Goal: Entertainment & Leisure: Consume media (video, audio)

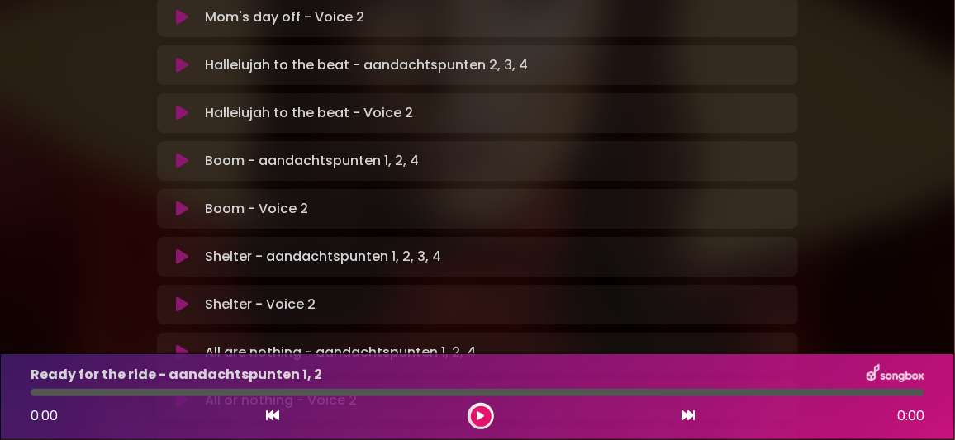
scroll to position [908, 0]
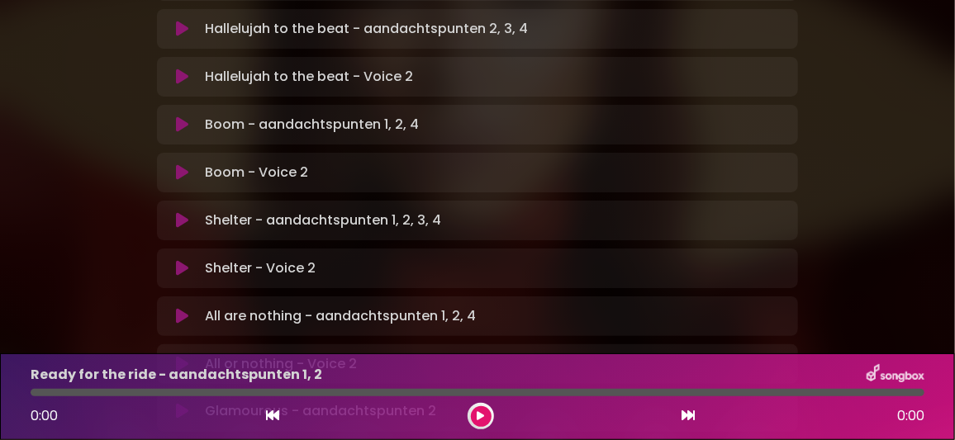
click at [178, 404] on icon at bounding box center [182, 412] width 12 height 17
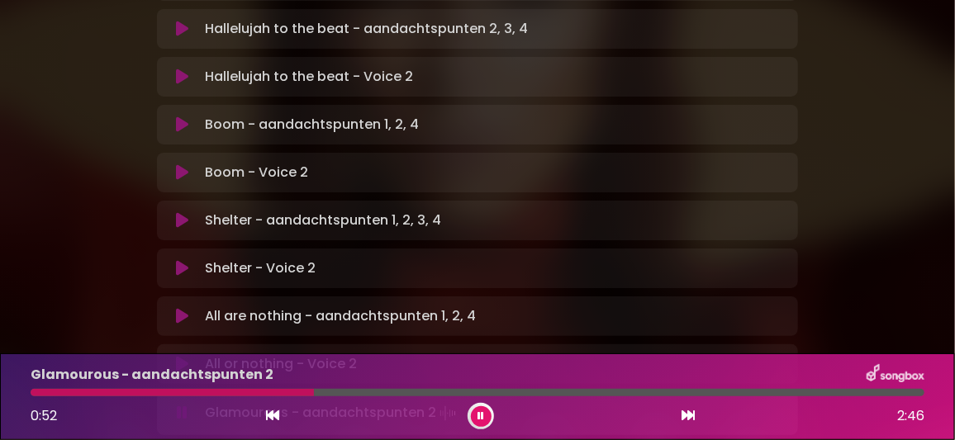
click at [480, 410] on button at bounding box center [481, 416] width 21 height 21
click at [478, 414] on icon at bounding box center [480, 416] width 7 height 10
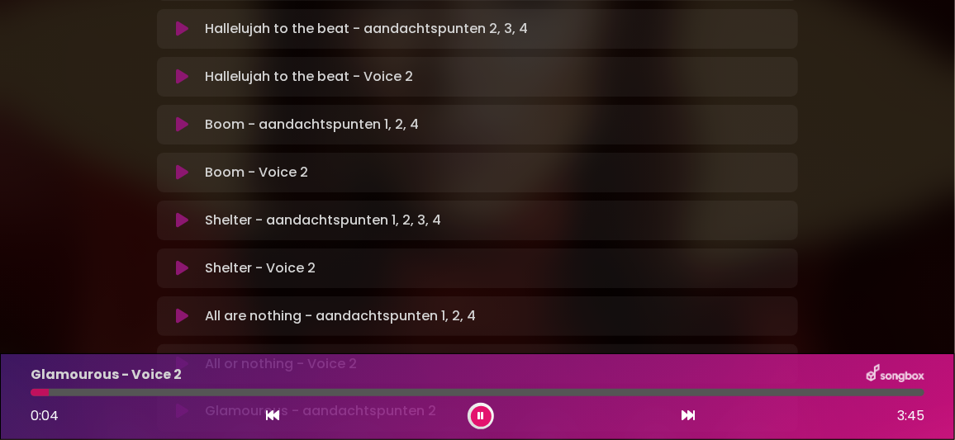
click at [188, 404] on button at bounding box center [182, 412] width 31 height 17
click at [782, 390] on div at bounding box center [478, 392] width 894 height 7
click at [634, 370] on div "Glamourous - Voice 2" at bounding box center [477, 374] width 913 height 21
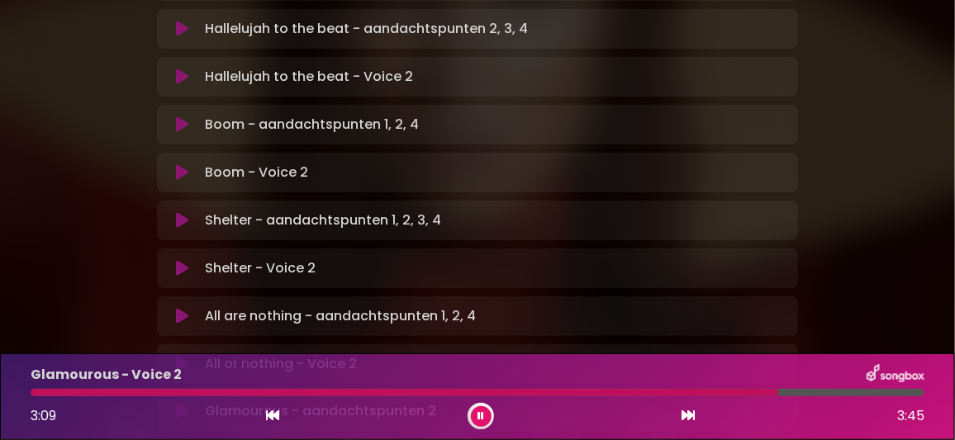
click at [482, 414] on icon at bounding box center [480, 416] width 7 height 10
click at [183, 356] on icon at bounding box center [182, 364] width 12 height 17
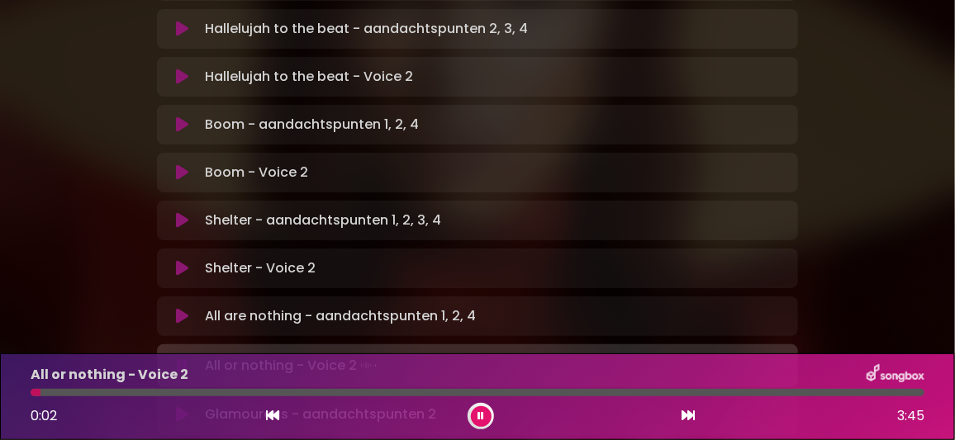
drag, startPoint x: 478, startPoint y: 414, endPoint x: 317, endPoint y: 350, distance: 173.2
click at [477, 414] on icon at bounding box center [480, 416] width 7 height 10
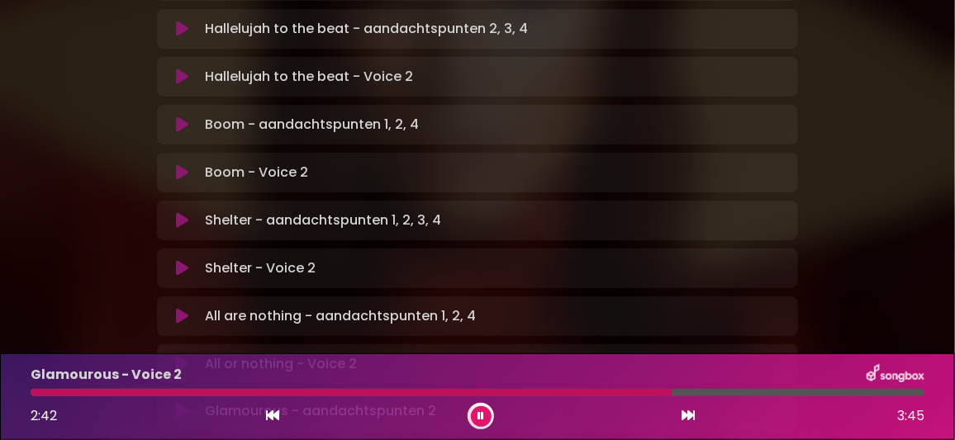
click at [482, 415] on icon at bounding box center [480, 416] width 7 height 10
click at [64, 390] on div at bounding box center [359, 392] width 656 height 7
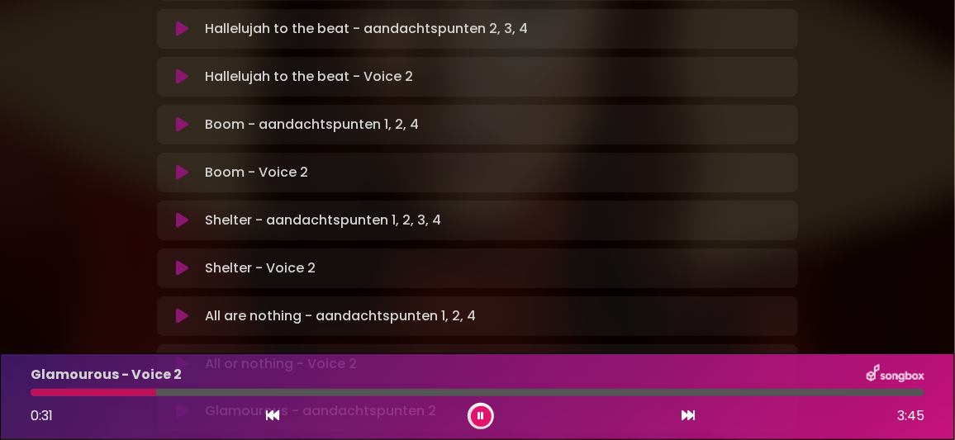
click at [106, 393] on div at bounding box center [94, 392] width 126 height 7
click at [73, 393] on div at bounding box center [478, 392] width 894 height 7
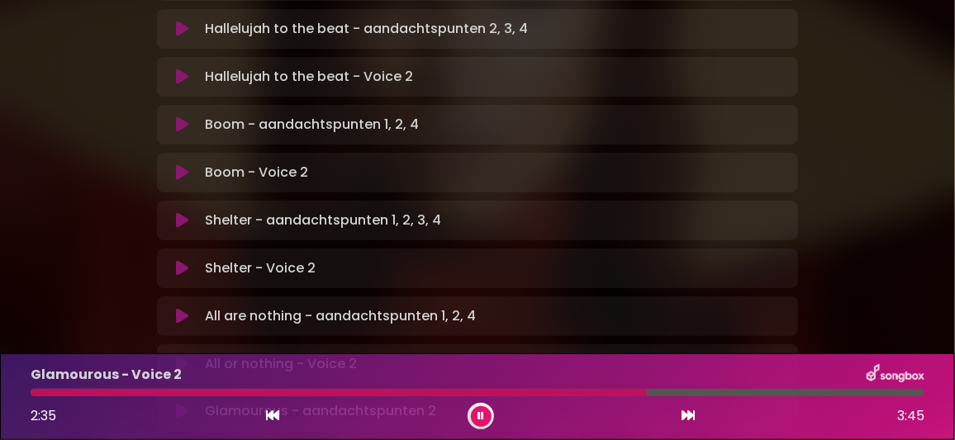
click at [477, 411] on icon at bounding box center [480, 416] width 7 height 10
click at [382, 402] on p "Glamourous - aandachtspunten 2 Loading Track..." at bounding box center [320, 412] width 231 height 20
click at [179, 404] on icon at bounding box center [182, 412] width 12 height 17
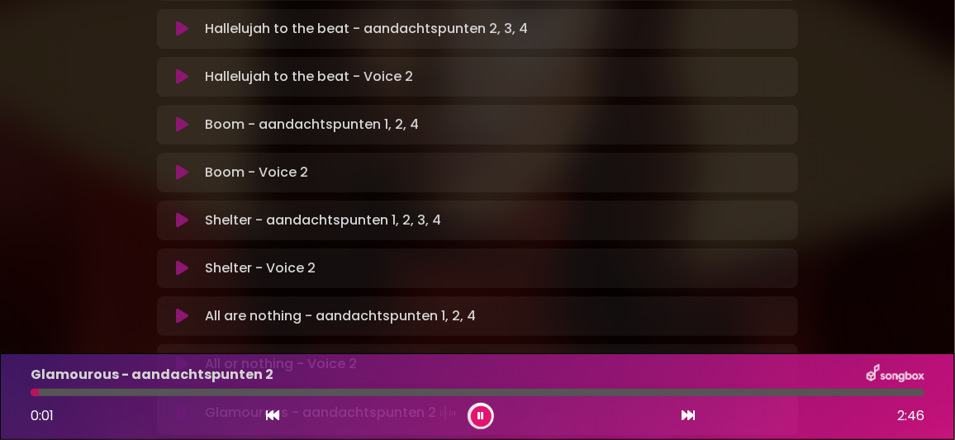
click at [747, 388] on div "Glamourous - aandachtspunten 2 0:01 2:46" at bounding box center [477, 396] width 913 height 65
click at [732, 394] on div at bounding box center [478, 392] width 894 height 7
click at [482, 414] on icon at bounding box center [480, 416] width 7 height 10
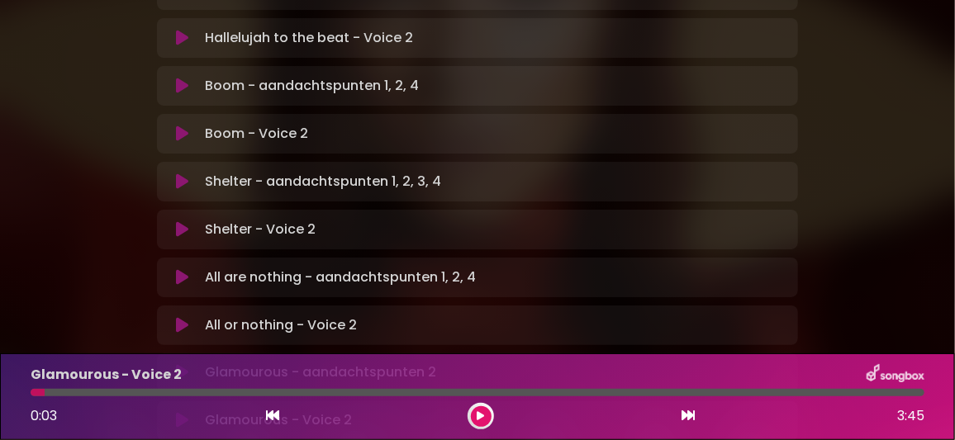
scroll to position [990, 0]
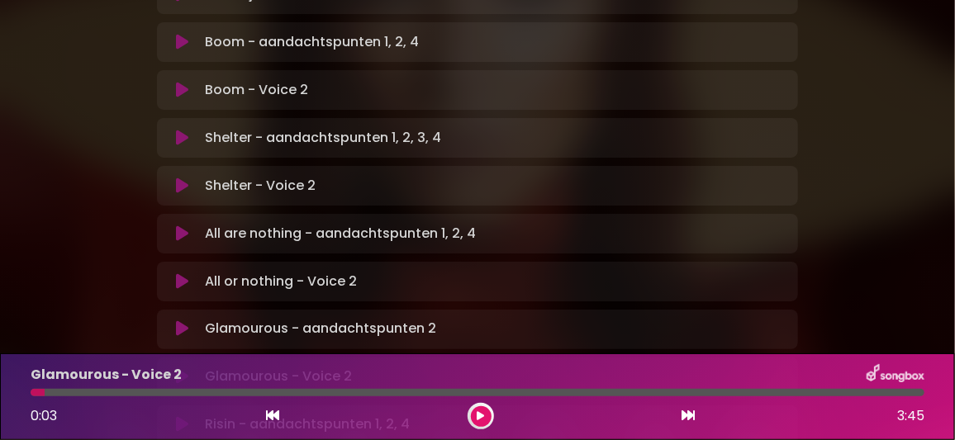
click at [178, 225] on icon at bounding box center [182, 233] width 12 height 17
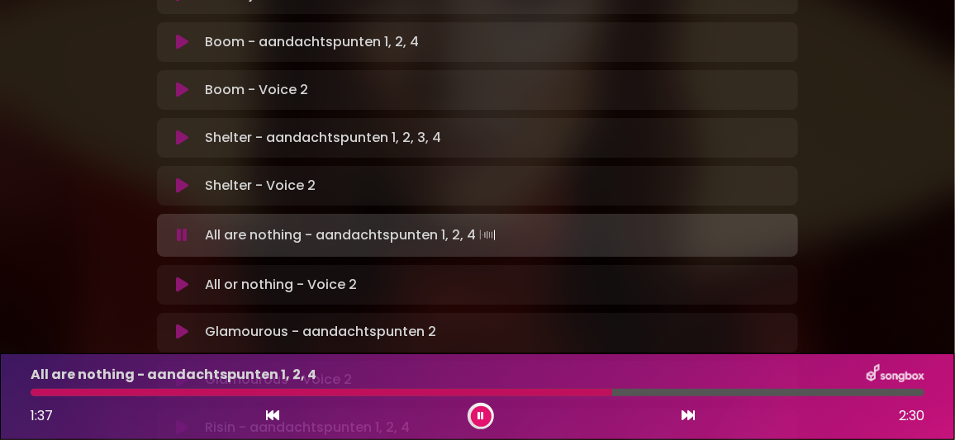
click at [538, 391] on div at bounding box center [321, 392] width 581 height 7
click at [653, 361] on div "Glamourous - Voice 2 Loading Track... Name" at bounding box center [477, 381] width 641 height 40
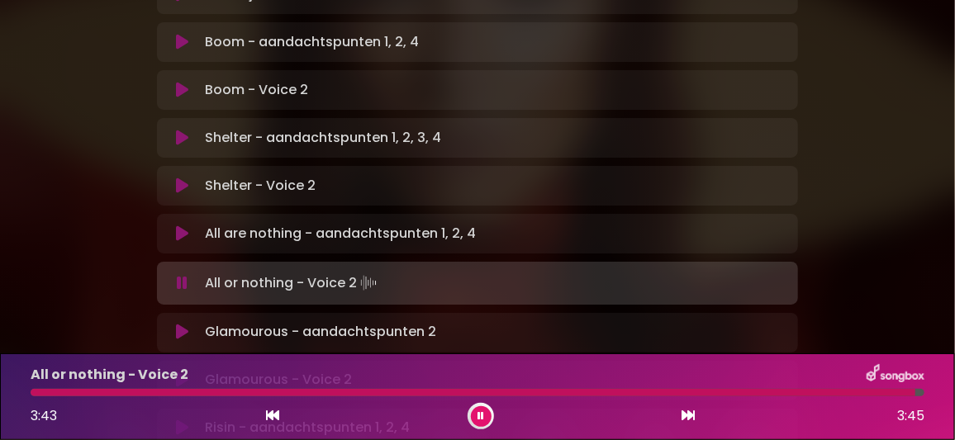
drag, startPoint x: 479, startPoint y: 416, endPoint x: 471, endPoint y: 404, distance: 14.9
click at [479, 416] on icon at bounding box center [480, 416] width 7 height 10
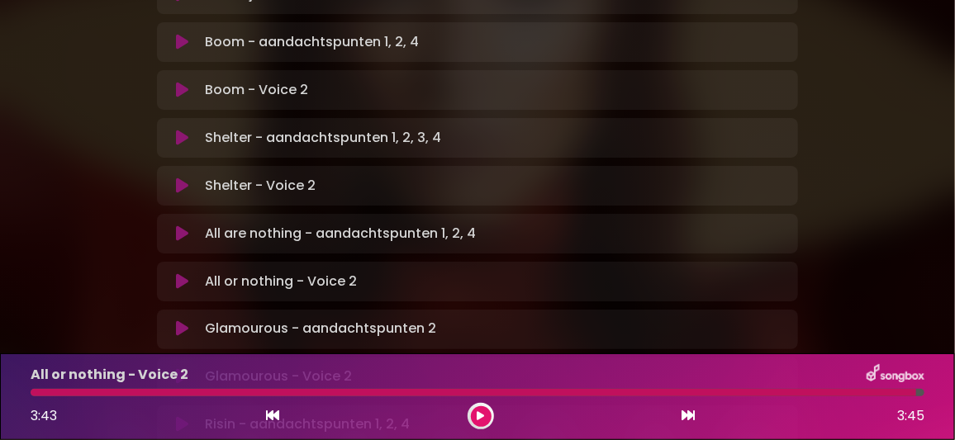
click at [183, 225] on icon at bounding box center [182, 233] width 12 height 17
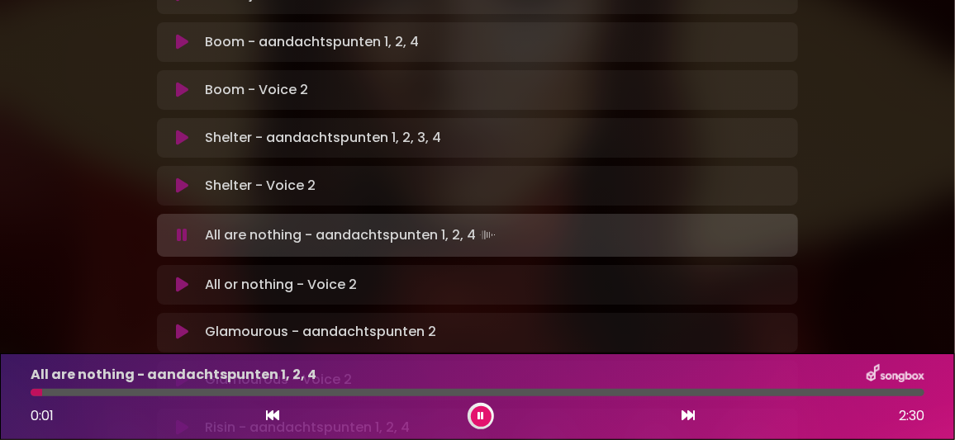
click at [129, 392] on div at bounding box center [478, 392] width 894 height 7
click at [189, 388] on div "All are nothing - aandachtspunten 1, 2, 4 0:19 2:30" at bounding box center [477, 396] width 913 height 65
click at [237, 391] on div at bounding box center [478, 392] width 894 height 7
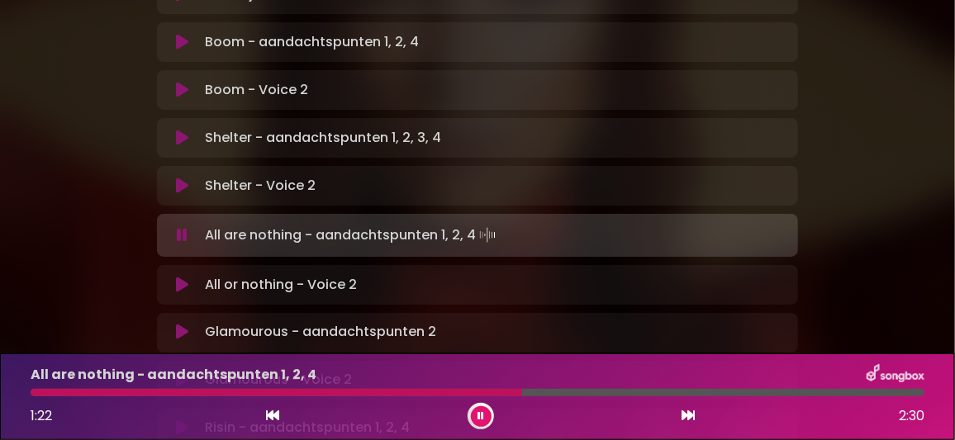
click at [482, 412] on icon at bounding box center [480, 416] width 7 height 10
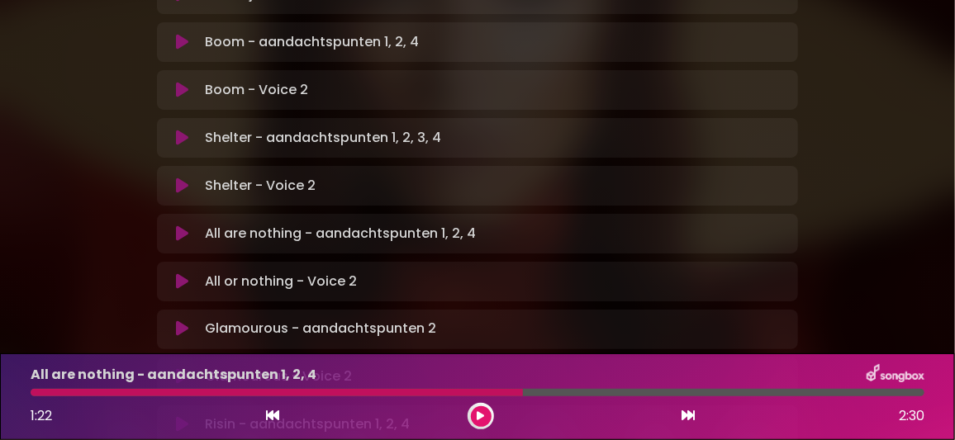
click at [184, 417] on icon at bounding box center [182, 425] width 12 height 17
click at [389, 390] on div at bounding box center [238, 392] width 414 height 7
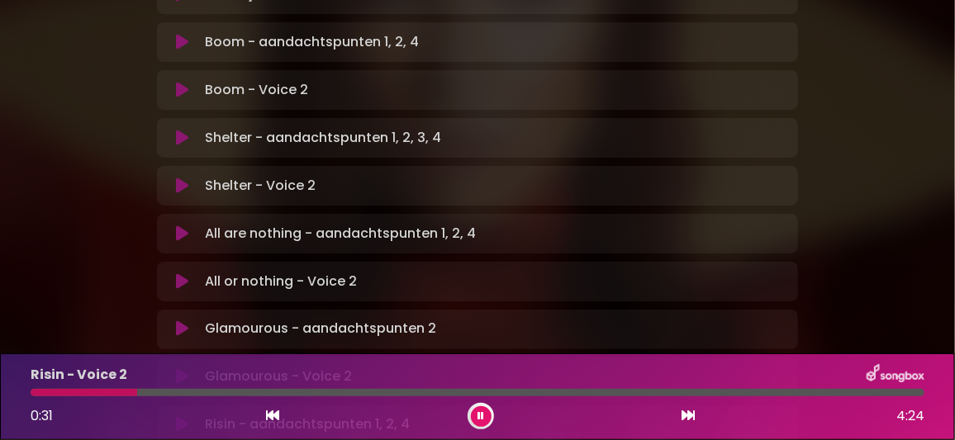
click at [233, 390] on div at bounding box center [478, 392] width 894 height 7
click at [196, 391] on div at bounding box center [144, 392] width 227 height 7
click at [221, 389] on div at bounding box center [146, 392] width 230 height 7
click at [221, 393] on div at bounding box center [136, 392] width 211 height 7
click at [203, 388] on div "Risin - Voice 2 1:03 4:24" at bounding box center [477, 396] width 913 height 65
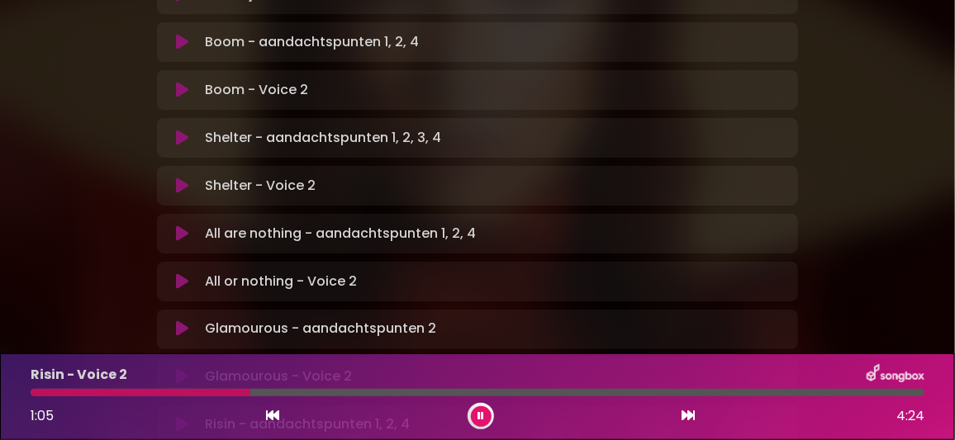
click at [210, 391] on div at bounding box center [141, 392] width 220 height 7
drag, startPoint x: 484, startPoint y: 415, endPoint x: 474, endPoint y: 412, distance: 10.4
click at [483, 415] on button at bounding box center [481, 416] width 21 height 21
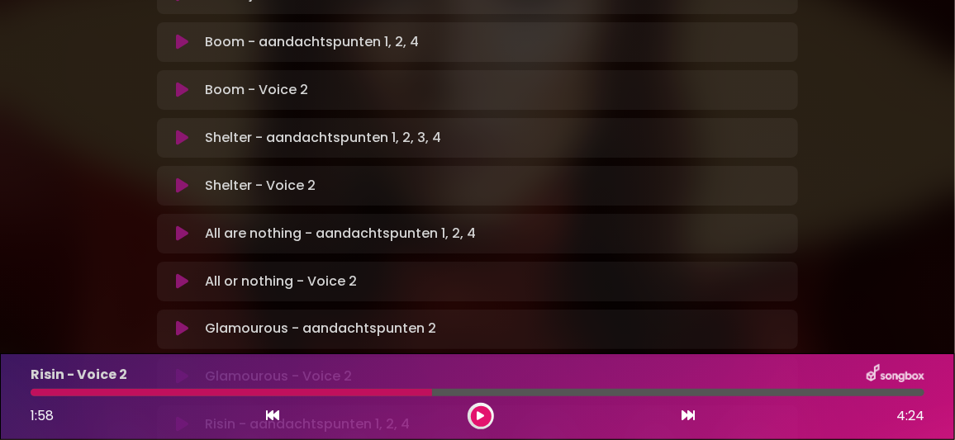
click at [179, 417] on icon at bounding box center [182, 425] width 12 height 17
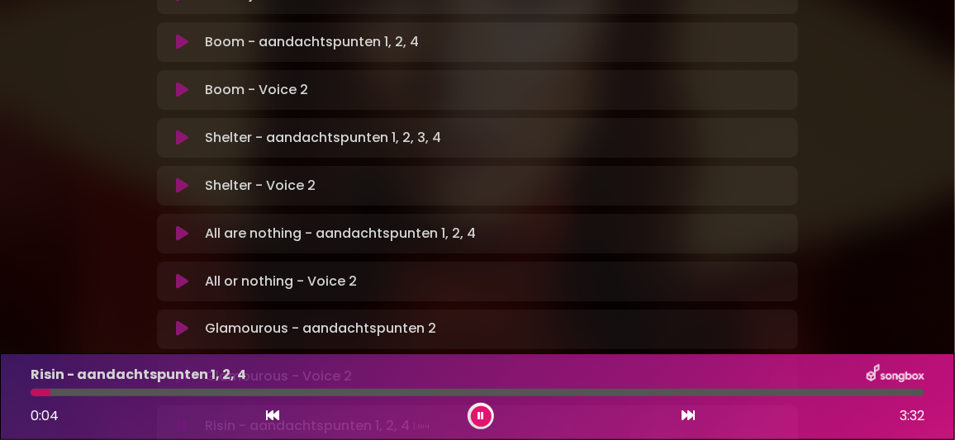
click at [168, 391] on div at bounding box center [478, 392] width 894 height 7
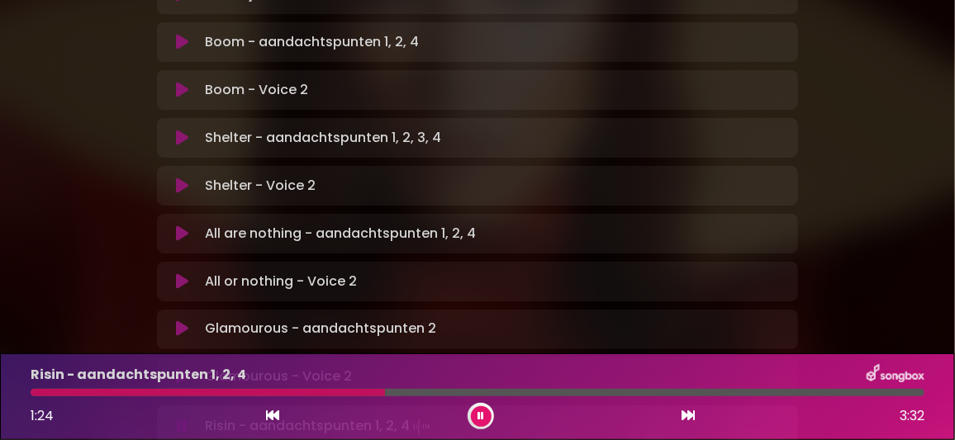
click at [482, 414] on icon at bounding box center [480, 416] width 7 height 10
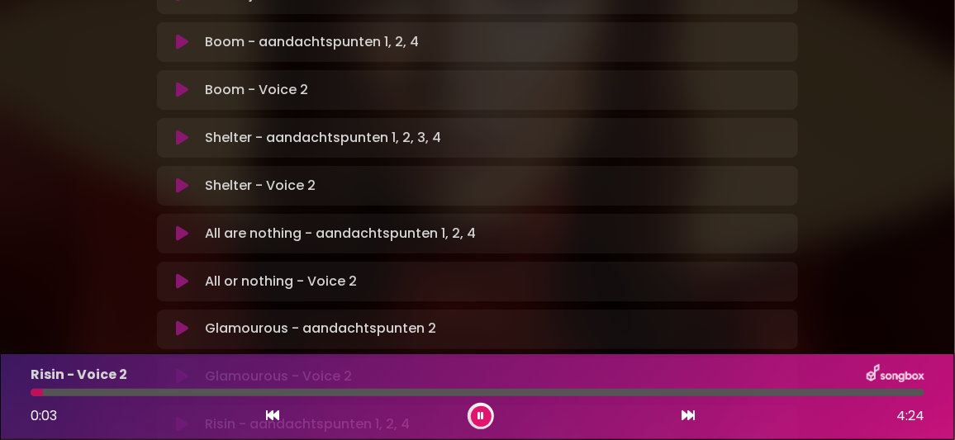
click at [160, 388] on div "Risin - Voice 2 0:03 4:24" at bounding box center [477, 396] width 913 height 65
click at [175, 387] on div "Risin - Voice 2 0:05 4:24" at bounding box center [477, 396] width 913 height 65
drag, startPoint x: 175, startPoint y: 387, endPoint x: 205, endPoint y: 392, distance: 30.3
click at [205, 392] on div at bounding box center [478, 392] width 894 height 7
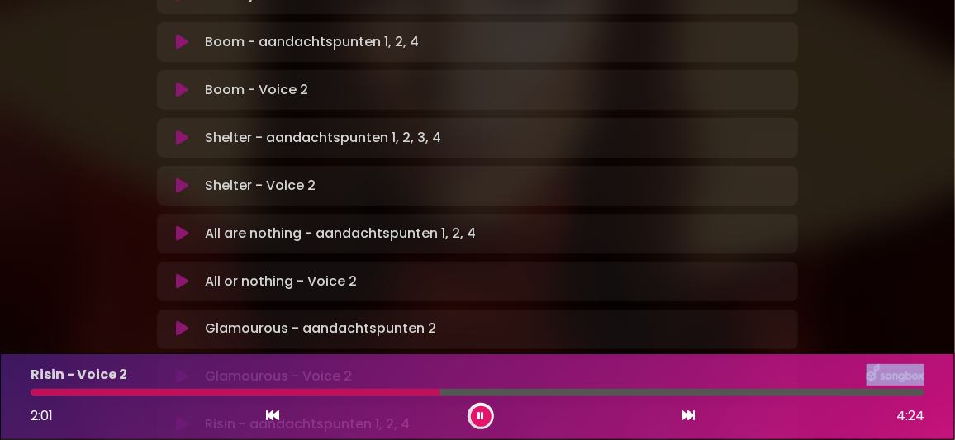
click at [351, 392] on div at bounding box center [236, 392] width 410 height 7
click at [399, 393] on div at bounding box center [260, 392] width 458 height 7
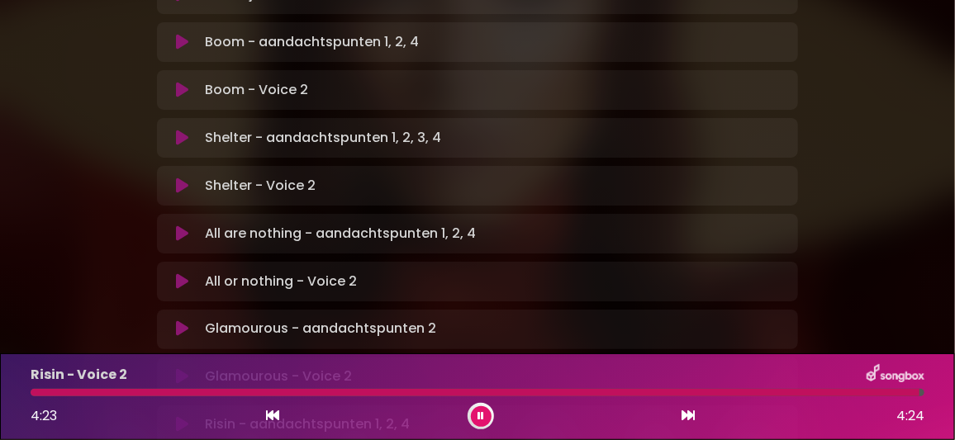
click at [482, 412] on icon at bounding box center [480, 416] width 7 height 10
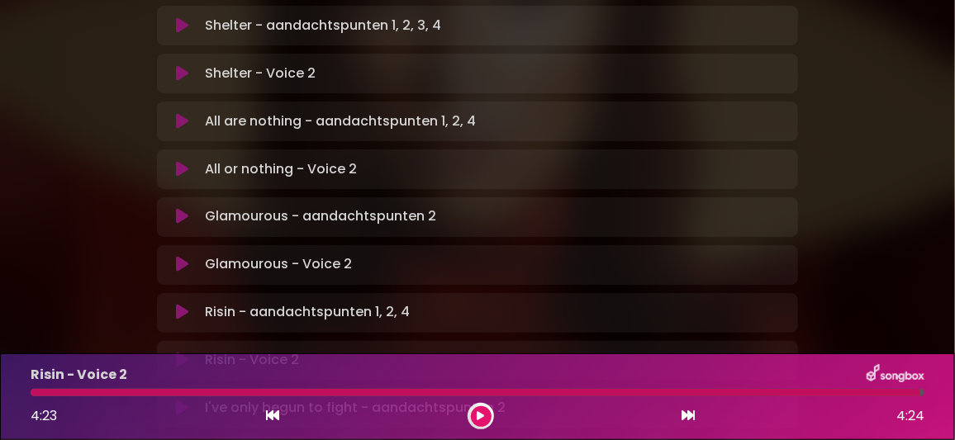
scroll to position [1155, 0]
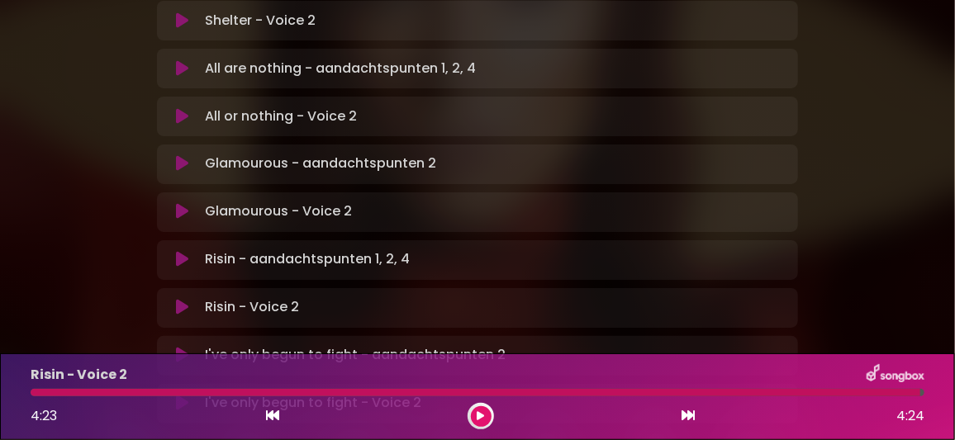
click at [181, 348] on icon at bounding box center [182, 356] width 12 height 17
click at [183, 396] on icon at bounding box center [182, 404] width 12 height 17
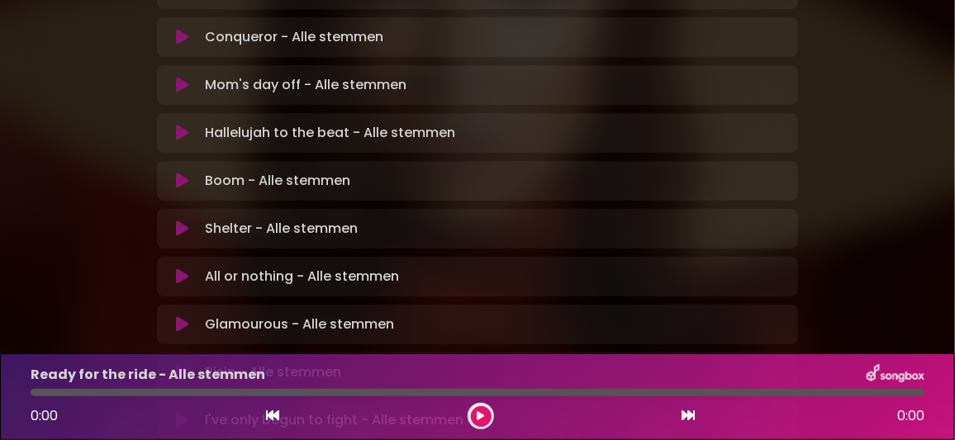
scroll to position [577, 0]
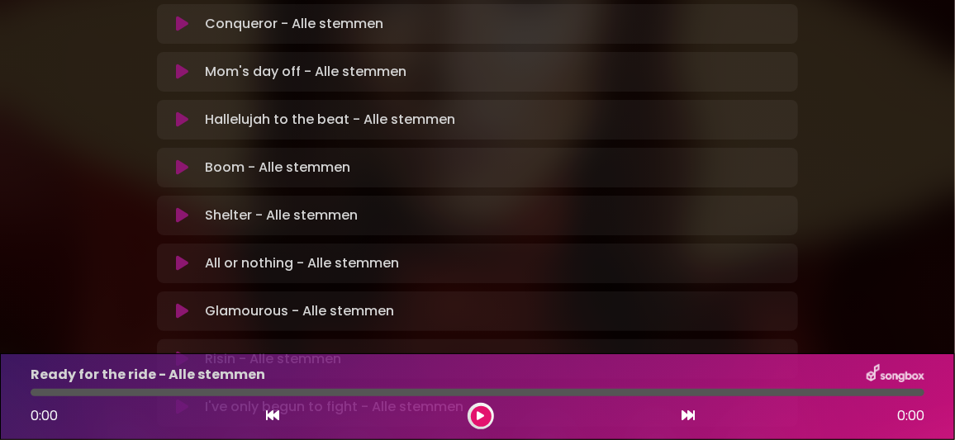
click at [184, 303] on icon at bounding box center [182, 311] width 12 height 17
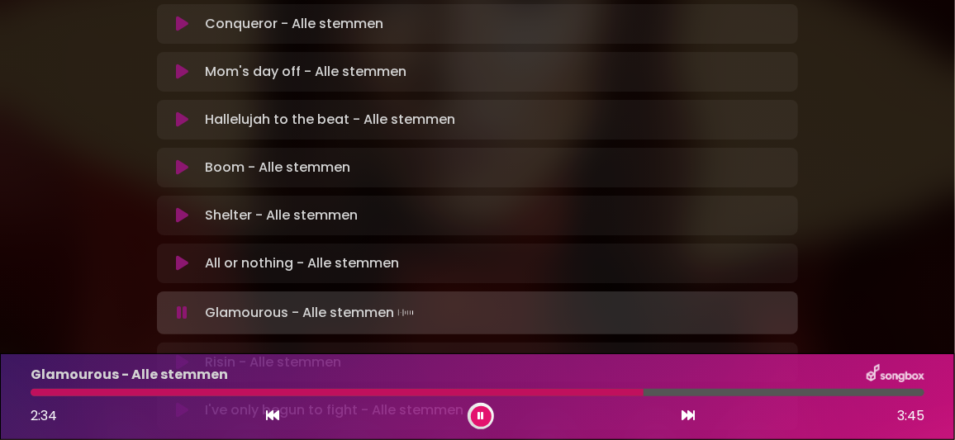
click at [476, 416] on button at bounding box center [481, 416] width 21 height 21
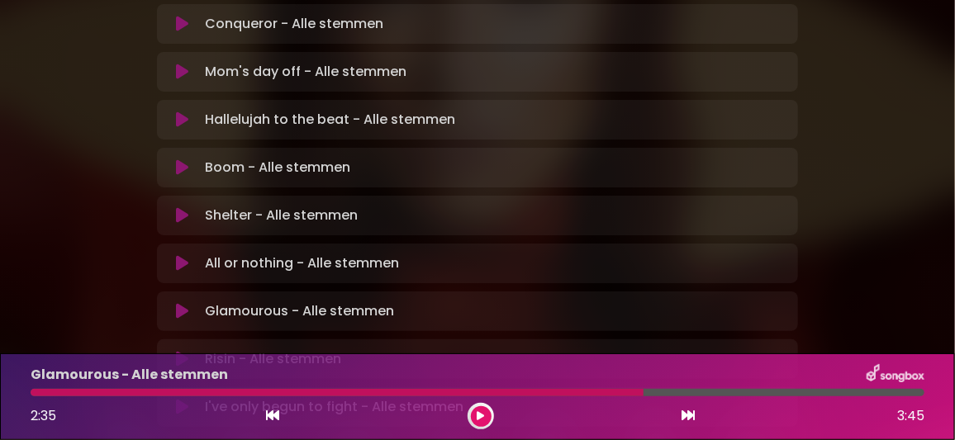
click at [178, 255] on icon at bounding box center [182, 263] width 12 height 17
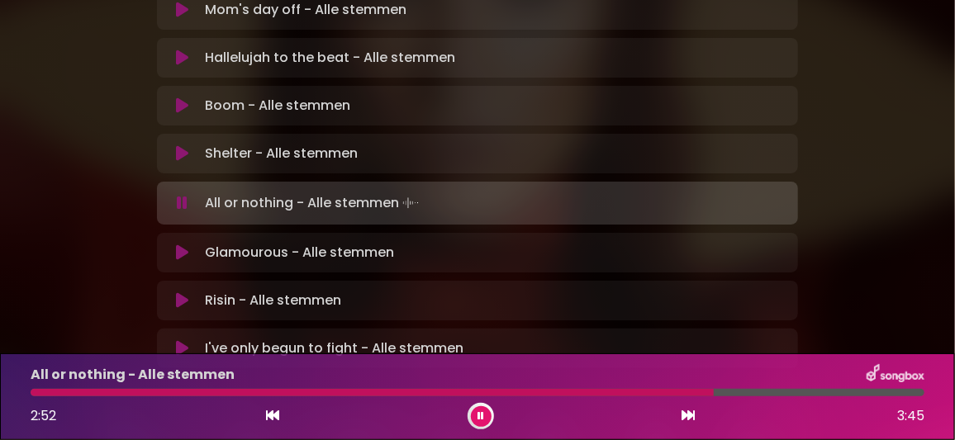
scroll to position [557, 0]
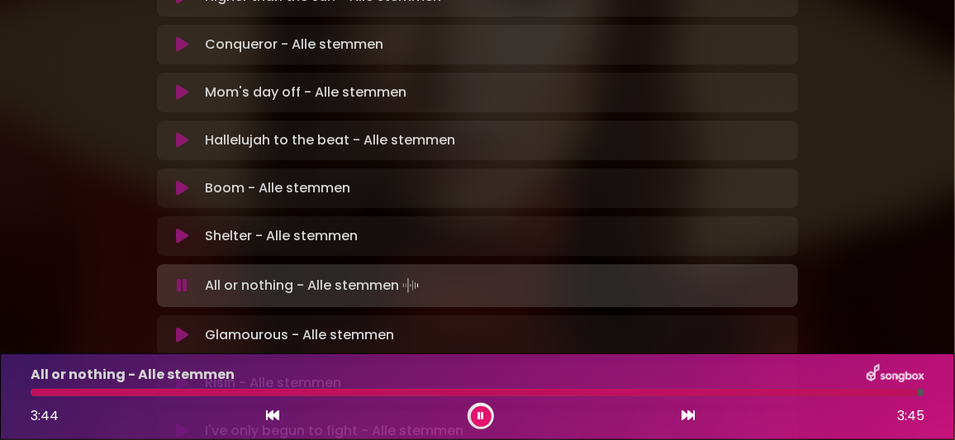
click at [483, 416] on icon at bounding box center [480, 416] width 7 height 10
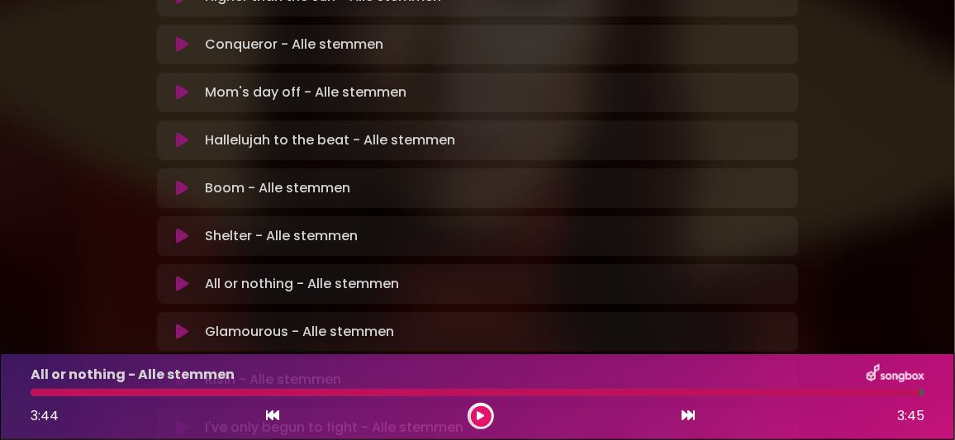
click at [183, 372] on icon at bounding box center [182, 380] width 12 height 17
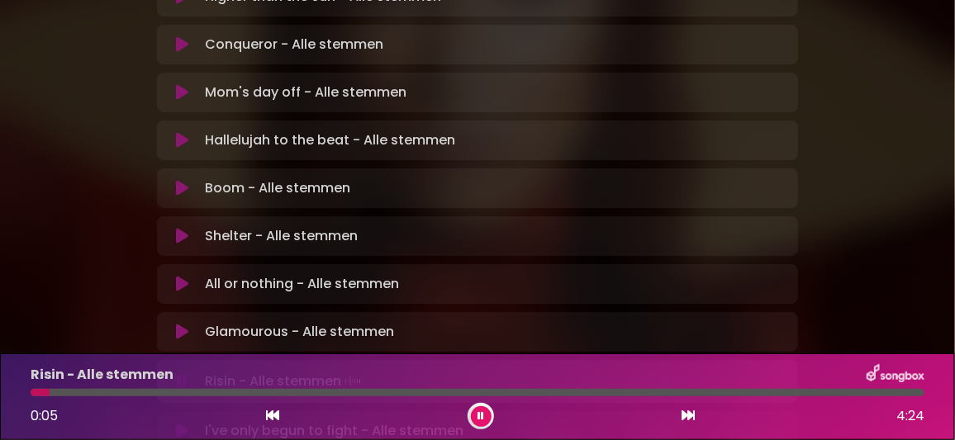
click at [145, 391] on div at bounding box center [478, 392] width 894 height 7
click at [182, 392] on div at bounding box center [478, 392] width 894 height 7
click at [193, 392] on div at bounding box center [478, 392] width 894 height 7
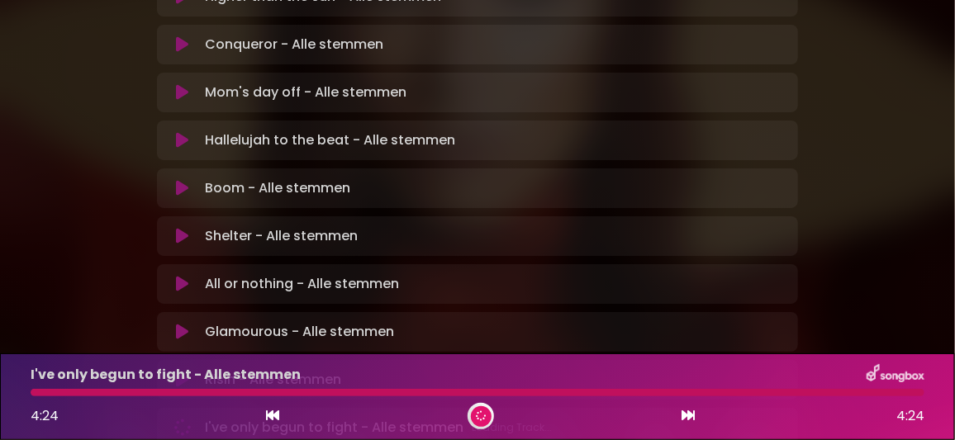
click at [121, 390] on div at bounding box center [478, 392] width 894 height 7
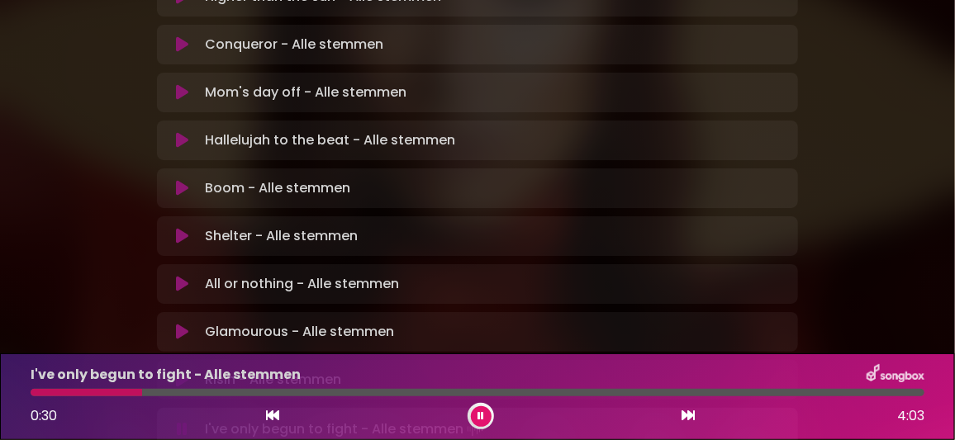
drag, startPoint x: 478, startPoint y: 416, endPoint x: 467, endPoint y: 408, distance: 13.5
click at [475, 414] on button at bounding box center [481, 416] width 21 height 21
click at [180, 372] on icon at bounding box center [182, 380] width 12 height 17
click at [169, 391] on div at bounding box center [478, 392] width 894 height 7
click at [187, 391] on div at bounding box center [478, 392] width 894 height 7
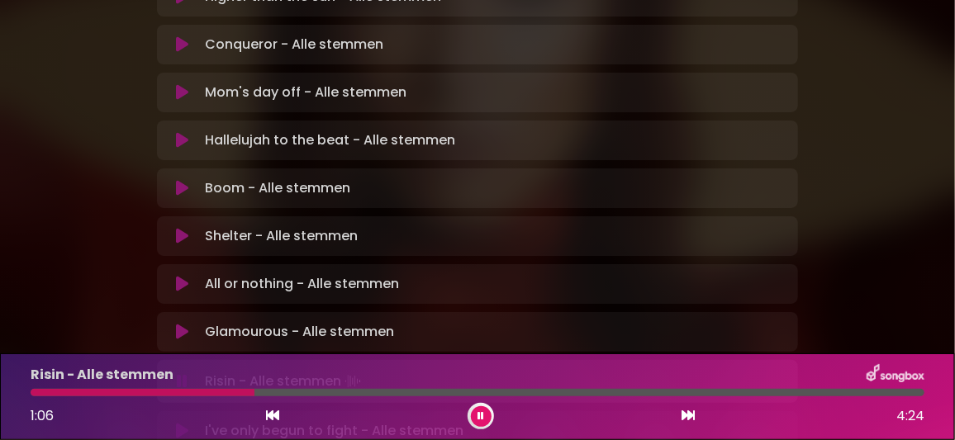
click at [197, 390] on div at bounding box center [143, 392] width 224 height 7
click at [206, 391] on div at bounding box center [257, 392] width 453 height 7
click at [482, 417] on icon at bounding box center [481, 415] width 8 height 11
click at [179, 420] on icon at bounding box center [182, 428] width 14 height 17
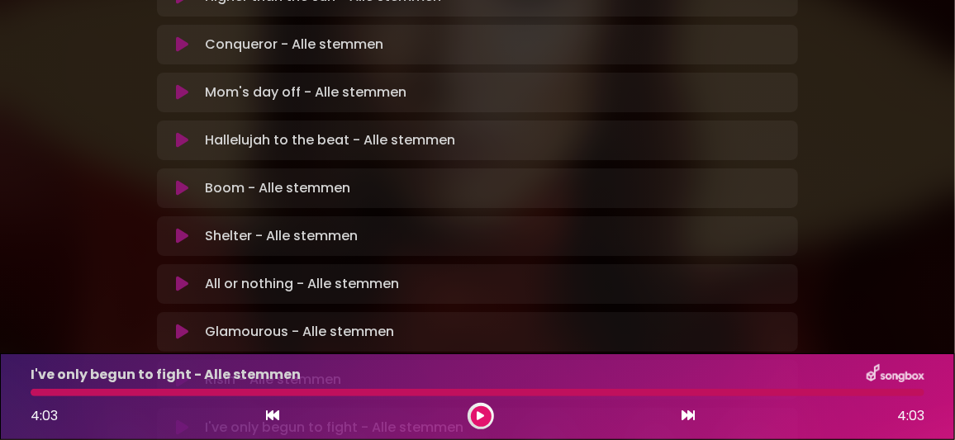
click at [184, 420] on icon at bounding box center [182, 428] width 14 height 17
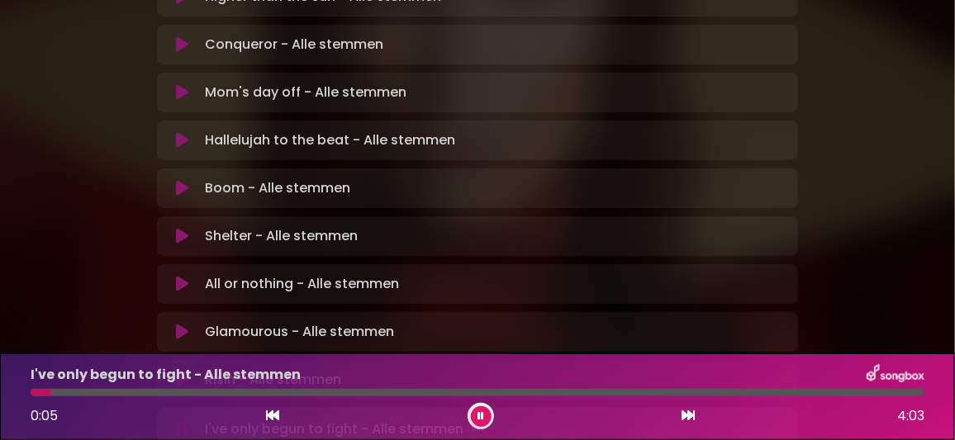
drag, startPoint x: 391, startPoint y: 247, endPoint x: 838, endPoint y: 102, distance: 469.9
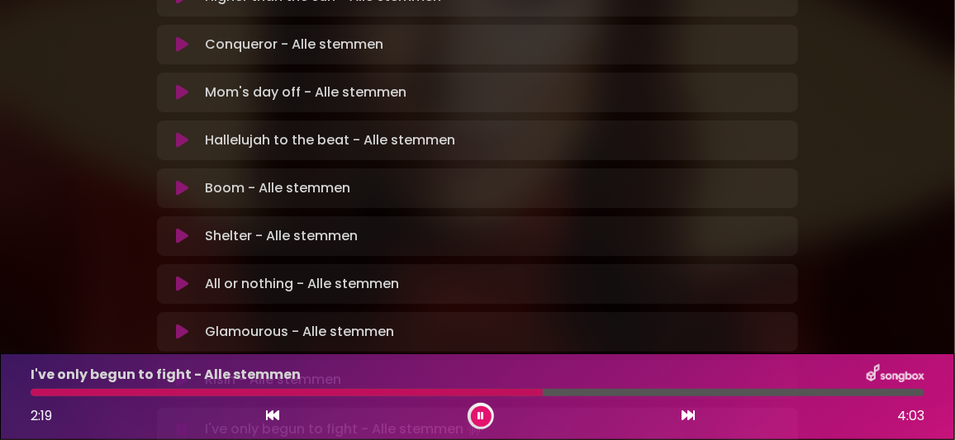
click at [376, 391] on div at bounding box center [287, 392] width 512 height 7
